Goal: Feedback & Contribution: Leave review/rating

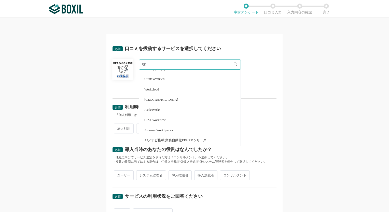
scroll to position [433, 0]
click at [158, 67] on input "RK" at bounding box center [190, 65] width 102 height 10
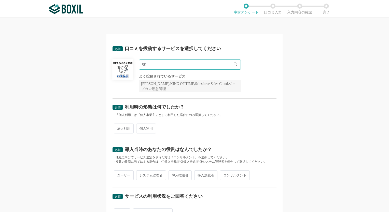
type input "R"
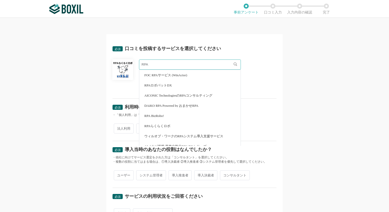
scroll to position [0, 0]
type input "RPA"
click at [286, 100] on div "必須 口コミを投稿するサービスを選択してください RPA FOC RPAサービス (WinActor) RPAロボパットDX AICONIC Technolo…" at bounding box center [194, 115] width 389 height 195
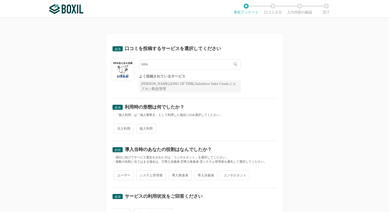
click at [129, 131] on span "法人利用" at bounding box center [124, 129] width 20 height 10
click at [118, 128] on input "法人利用" at bounding box center [116, 126] width 3 height 3
radio input "true"
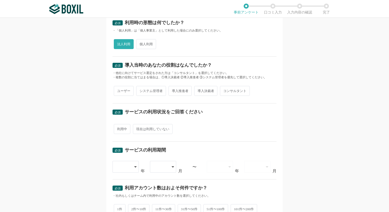
scroll to position [127, 0]
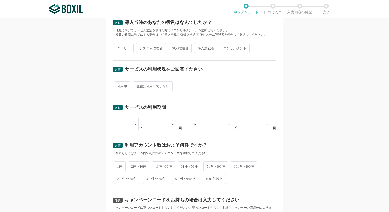
click at [123, 84] on span "利用中" at bounding box center [122, 86] width 17 height 10
click at [118, 84] on input "利用中" at bounding box center [116, 83] width 3 height 3
radio input "true"
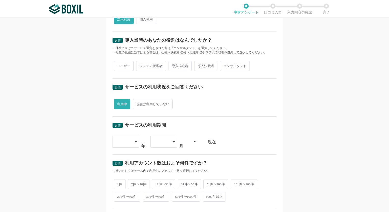
scroll to position [102, 0]
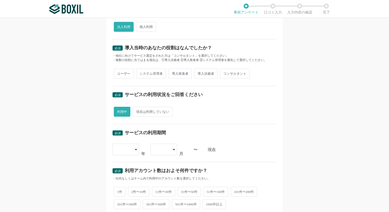
click at [118, 76] on span "ユーザー" at bounding box center [124, 74] width 20 height 10
click at [118, 73] on input "ユーザー" at bounding box center [116, 71] width 3 height 3
radio input "true"
click at [144, 72] on span "システム管理者" at bounding box center [151, 74] width 30 height 10
click at [141, 72] on input "システム管理者" at bounding box center [139, 71] width 3 height 3
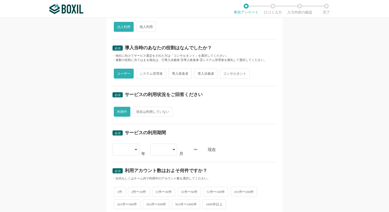
radio input "true"
click at [124, 76] on span "ユーザー" at bounding box center [124, 74] width 20 height 10
click at [118, 73] on input "ユーザー" at bounding box center [116, 71] width 3 height 3
radio input "true"
radio input "false"
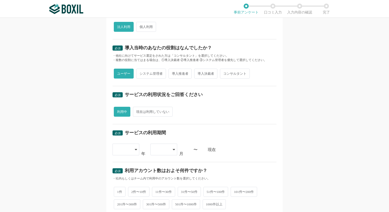
click at [130, 149] on div at bounding box center [126, 150] width 27 height 12
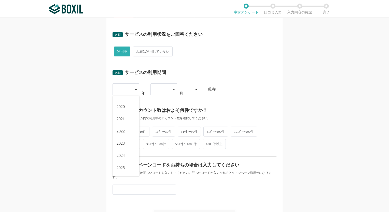
scroll to position [193, 0]
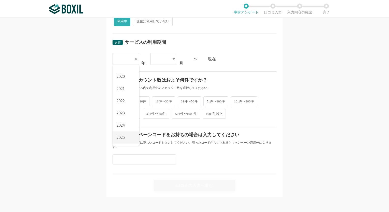
click at [124, 136] on span "2025" at bounding box center [121, 138] width 8 height 4
click at [163, 58] on div at bounding box center [161, 58] width 15 height 11
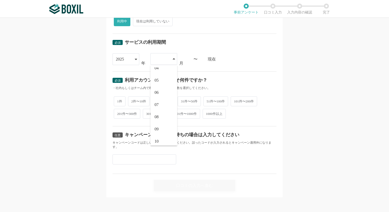
scroll to position [46, 0]
click at [161, 115] on li "08" at bounding box center [164, 113] width 27 height 12
click at [117, 104] on span "1件" at bounding box center [120, 101] width 12 height 10
click at [117, 100] on input "1件" at bounding box center [116, 98] width 3 height 3
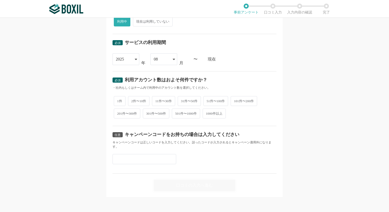
radio input "true"
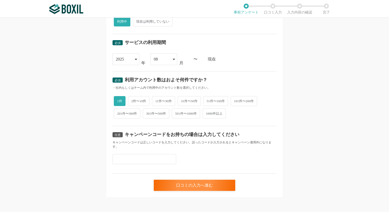
click at [117, 104] on span "1件" at bounding box center [120, 101] width 12 height 10
click at [117, 100] on input "1件" at bounding box center [116, 98] width 3 height 3
click at [163, 103] on span "11件〜30件" at bounding box center [163, 101] width 23 height 10
click at [157, 100] on input "11件〜30件" at bounding box center [154, 98] width 3 height 3
radio input "true"
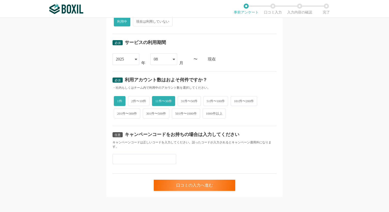
radio input "false"
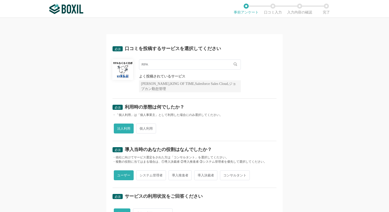
scroll to position [0, 0]
click at [163, 68] on input "RPA" at bounding box center [190, 65] width 102 height 10
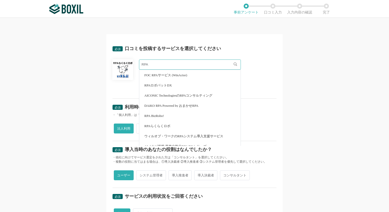
click at [281, 107] on div "必須 口コミを投稿するサービスを選択してください RPA FOC RPAサービス (WinActor) RPAロボパットDX AICONIC Technolo…" at bounding box center [194, 115] width 389 height 195
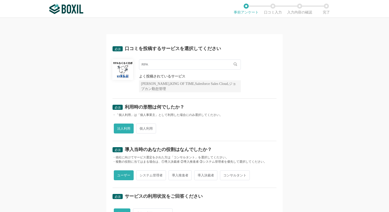
click at [124, 63] on img at bounding box center [122, 69] width 21 height 21
click at [223, 62] on input "RPA" at bounding box center [190, 65] width 102 height 10
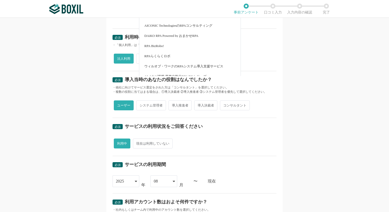
scroll to position [76, 0]
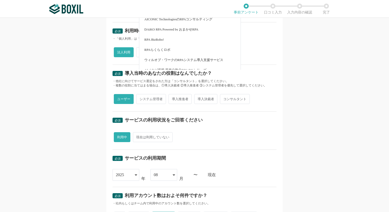
click at [269, 79] on div "・他社に向けてサービス選定をされた方は「コンサルタント」を選択してください。" at bounding box center [195, 81] width 164 height 4
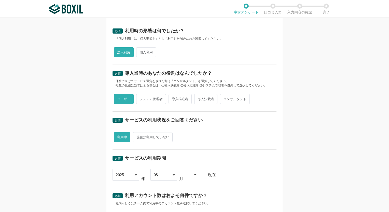
click at [214, 56] on div "法人利用 個人利用" at bounding box center [195, 52] width 164 height 12
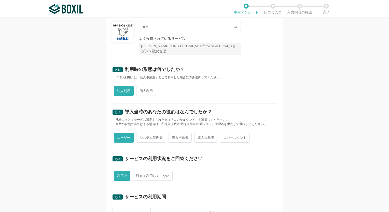
scroll to position [0, 0]
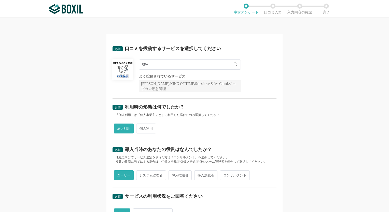
click at [231, 65] on input "RPA" at bounding box center [190, 65] width 102 height 10
